Goal: Register for event/course

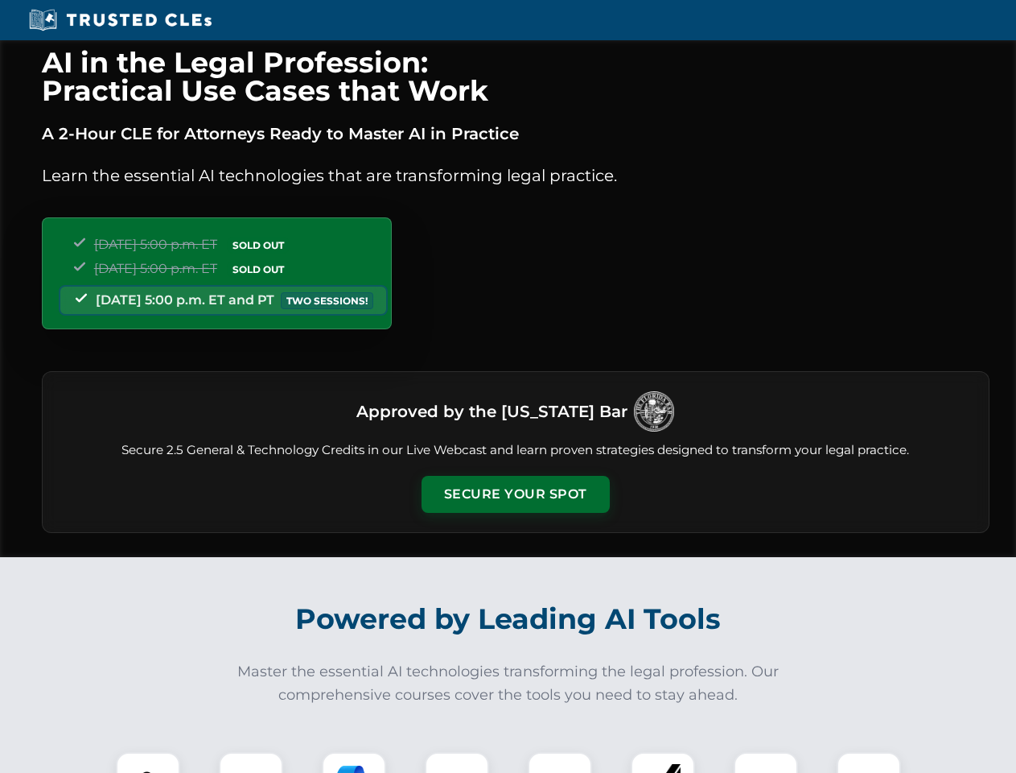
click at [515, 494] on button "Secure Your Spot" at bounding box center [516, 494] width 188 height 37
click at [148, 762] on img at bounding box center [148, 784] width 47 height 47
click at [251, 762] on div at bounding box center [251, 784] width 64 height 64
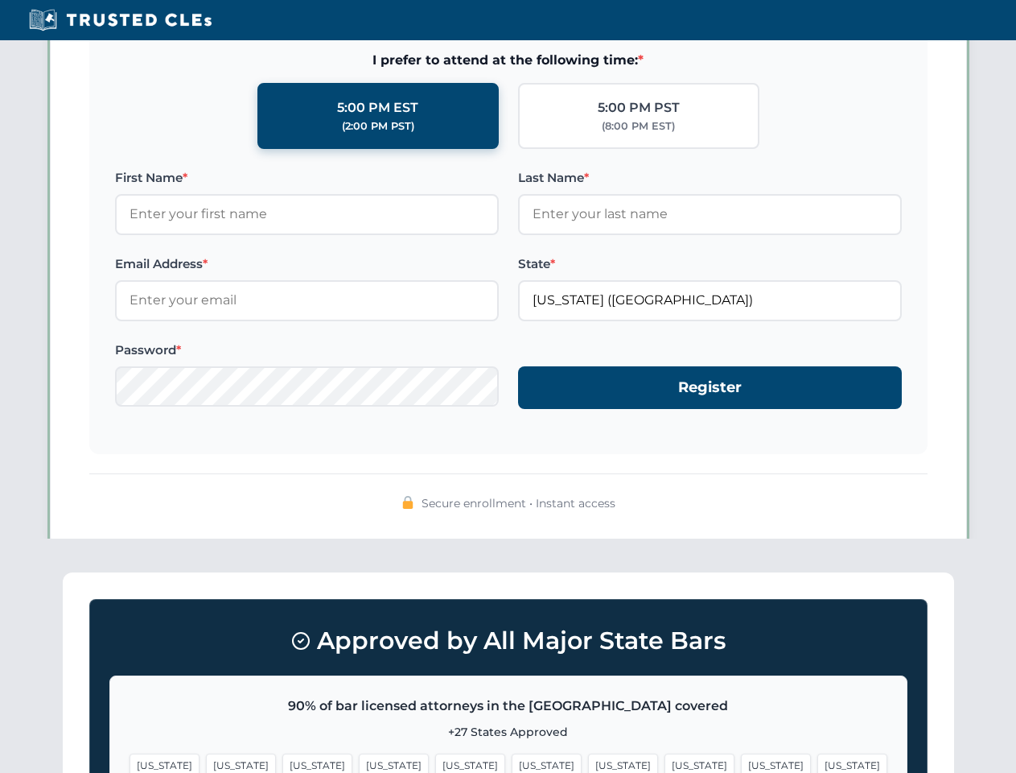
click at [741, 762] on span "[US_STATE]" at bounding box center [776, 764] width 70 height 23
